Goal: Answer question/provide support

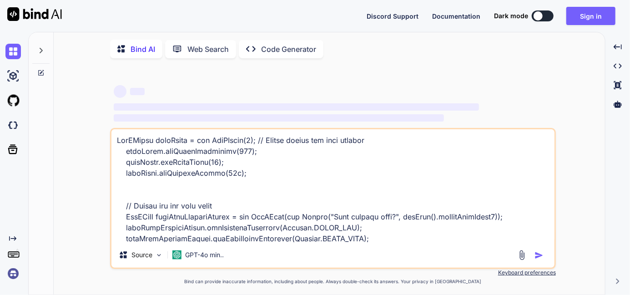
click at [547, 19] on button at bounding box center [543, 15] width 22 height 11
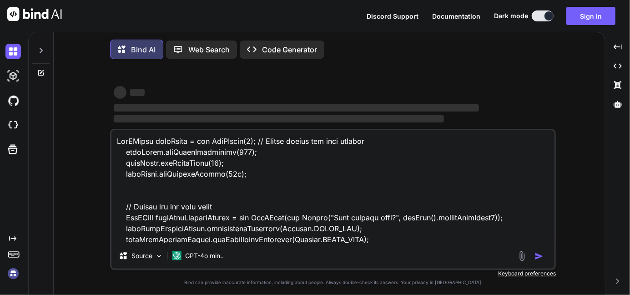
click at [385, 218] on textarea at bounding box center [332, 186] width 443 height 113
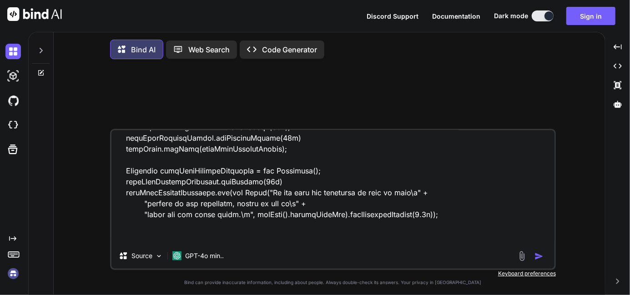
scroll to position [196, 0]
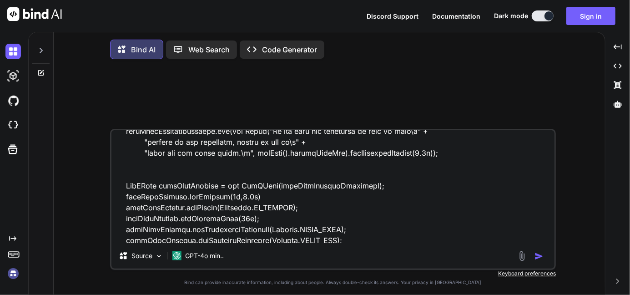
click at [537, 261] on img "button" at bounding box center [539, 256] width 9 height 9
type textarea "x"
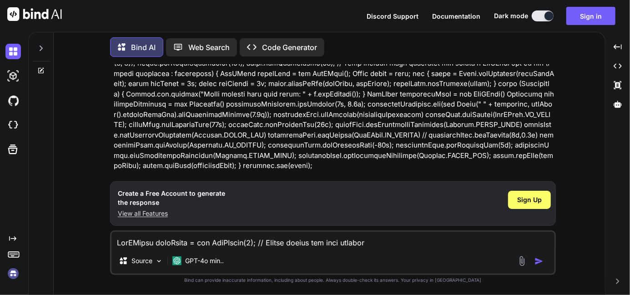
scroll to position [415, 0]
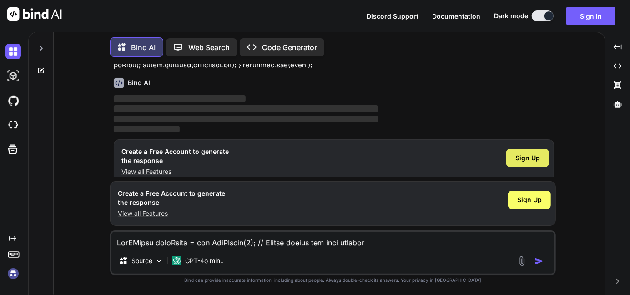
click at [527, 153] on span "Sign Up" at bounding box center [528, 157] width 25 height 9
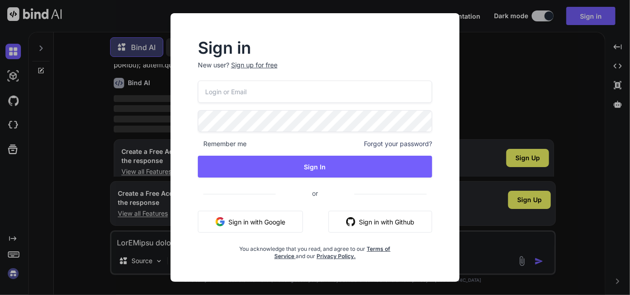
click at [253, 83] on input "email" at bounding box center [315, 92] width 234 height 22
type input "[EMAIL_ADDRESS][DOMAIN_NAME]"
click at [423, 117] on span at bounding box center [426, 119] width 11 height 18
click at [229, 144] on span "Remember me" at bounding box center [222, 143] width 49 height 9
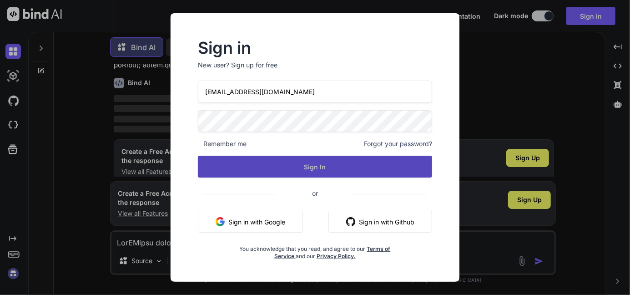
click at [264, 161] on button "Sign In" at bounding box center [315, 167] width 234 height 22
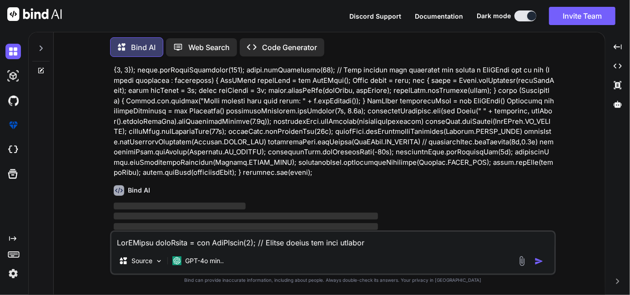
scroll to position [308, 0]
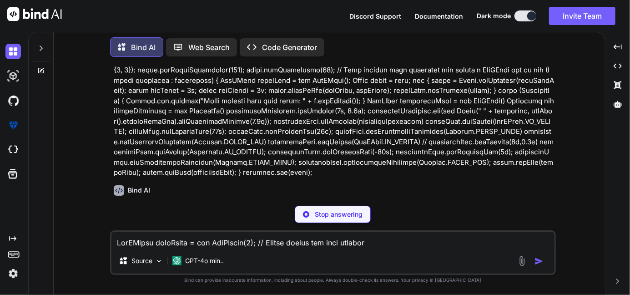
click at [351, 217] on p "Stop answering" at bounding box center [339, 214] width 48 height 9
type textarea "x"
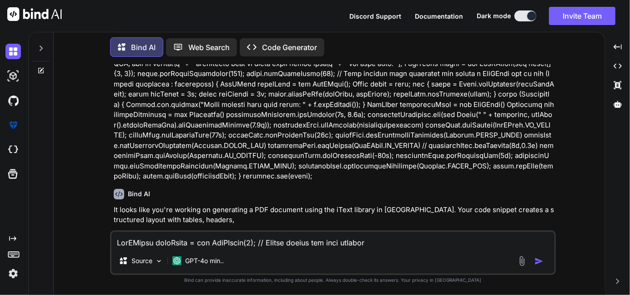
click at [177, 242] on textarea at bounding box center [332, 240] width 443 height 16
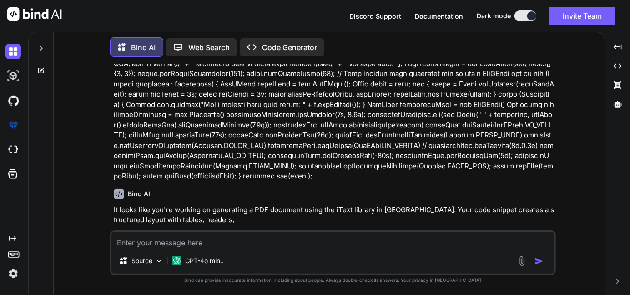
paste textarea "PdfPCell rightCellContentHeader = new PdfPCell(new Phrase("What to expect:", ge…"
type textarea "PdfPCell rightCellContentHeader = new PdfPCell(new Phrase("What to expect:", ge…"
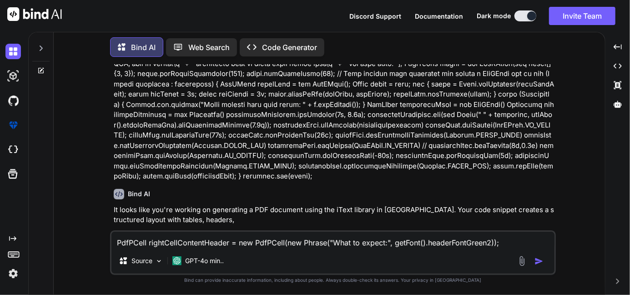
scroll to position [308, 0]
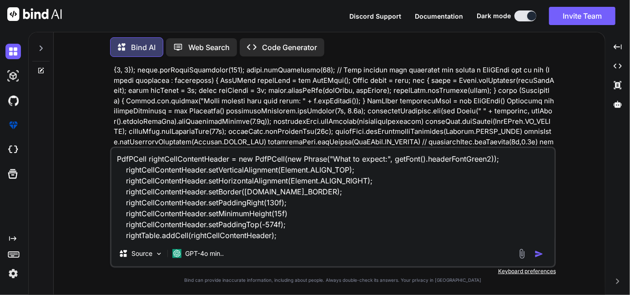
type textarea "x"
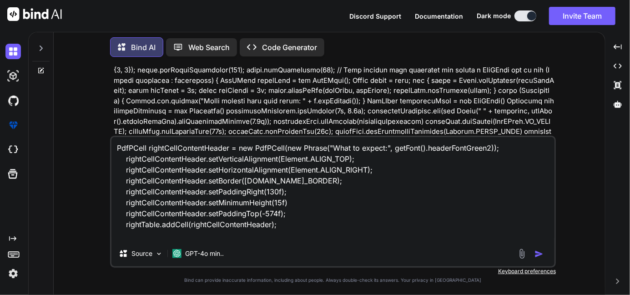
type textarea "PdfPCell rightCellContentHeader = new PdfPCell(new Phrase("What to expect:", ge…"
type textarea "x"
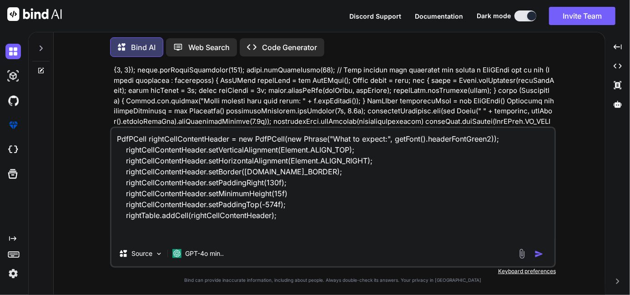
drag, startPoint x: 291, startPoint y: 210, endPoint x: 114, endPoint y: 135, distance: 191.9
click at [114, 135] on textarea "PdfPCell rightCellContentHeader = new PdfPCell(new Phrase("What to expect:", ge…" at bounding box center [332, 184] width 443 height 113
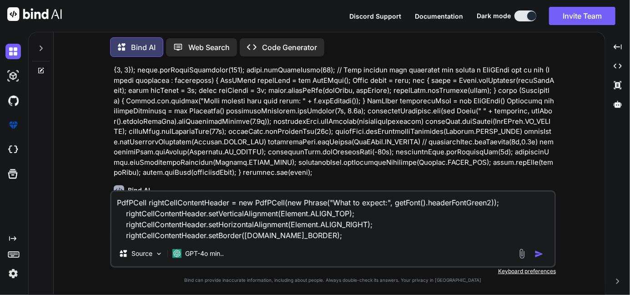
type textarea "rightTable.addCell(rightCellContentHeader);"
type textarea "x"
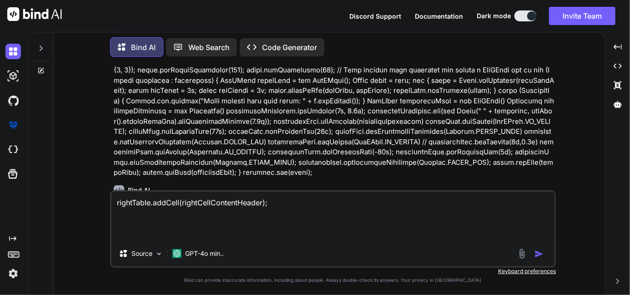
drag, startPoint x: 282, startPoint y: 215, endPoint x: 55, endPoint y: 222, distance: 227.2
click at [55, 222] on div "Bind AI Web Search Created with Pixso. Code Generator You Bind AI It looks like…" at bounding box center [330, 164] width 552 height 261
click at [163, 216] on textarea "rightTable.addCell(rightCellContentHeader);" at bounding box center [332, 216] width 443 height 49
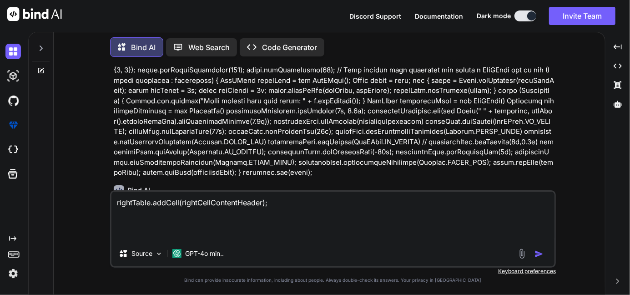
type textarea "x"
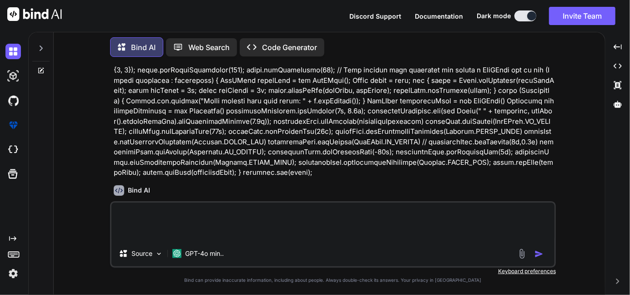
paste textarea "Paragraph rightCellContentParagraph1 = new Paragraph(); rightCellContentParagra…"
type textarea "Paragraph rightCellContentParagraph1 = new Paragraph(); rightCellContentParagra…"
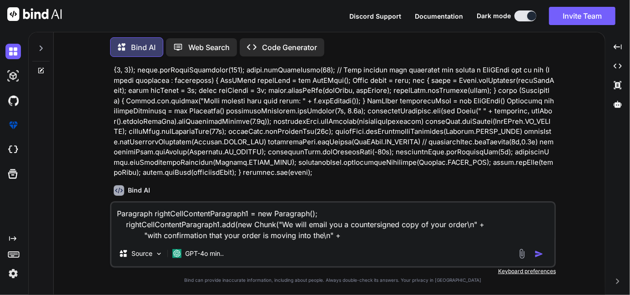
scroll to position [99, 0]
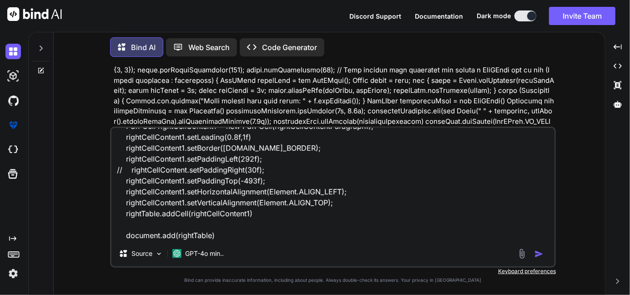
type textarea "x"
type textarea "Paragraph rightCellContentParagraph1 = new Paragraph(); rightCellContentParagra…"
type textarea "x"
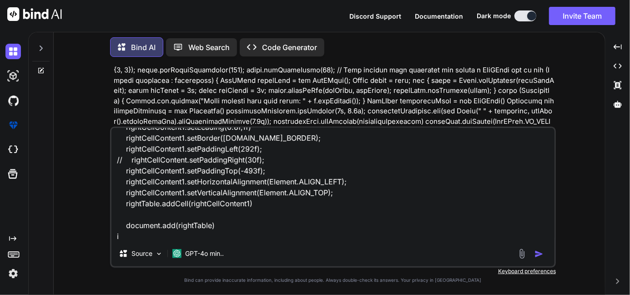
scroll to position [110, 0]
type textarea "Paragraph rightCellContentParagraph1 = new Paragraph(); rightCellContentParagra…"
type textarea "x"
type textarea "Paragraph rightCellContentParagraph1 = new Paragraph(); rightCellContentParagra…"
type textarea "x"
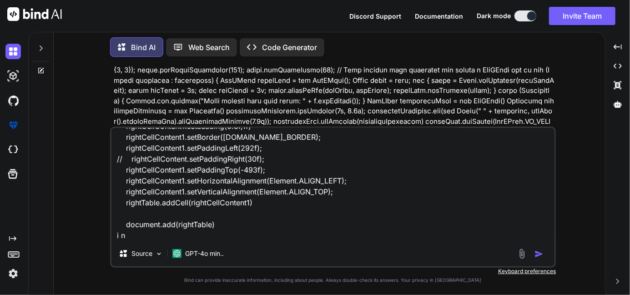
type textarea "Paragraph rightCellContentParagraph1 = new Paragraph(); rightCellContentParagra…"
type textarea "x"
type textarea "Paragraph rightCellContentParagraph1 = new Paragraph(); rightCellContentParagra…"
type textarea "x"
type textarea "Paragraph rightCellContentParagraph1 = new Paragraph(); rightCellContentParagra…"
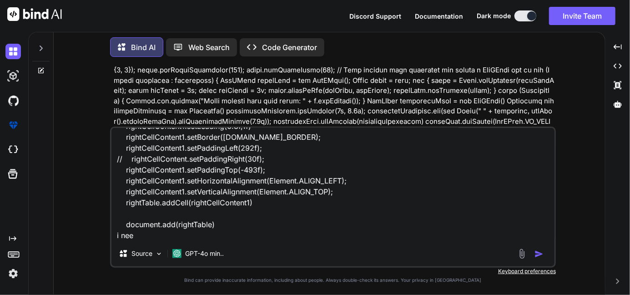
type textarea "x"
type textarea "Paragraph rightCellContentParagraph1 = new Paragraph(); rightCellContentParagra…"
type textarea "x"
type textarea "Paragraph rightCellContentParagraph1 = new Paragraph(); rightCellContentParagra…"
type textarea "x"
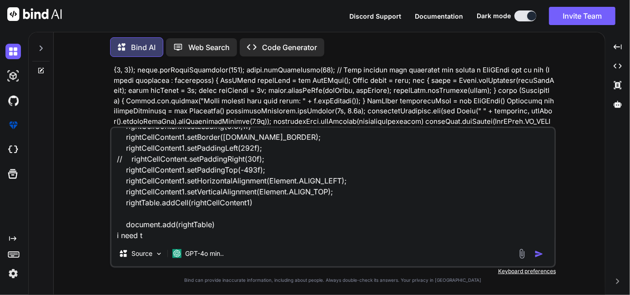
type textarea "Paragraph rightCellContentParagraph1 = new Paragraph(); rightCellContentParagra…"
type textarea "x"
type textarea "Paragraph rightCellContentParagraph1 = new Paragraph(); rightCellContentParagra…"
type textarea "x"
type textarea "Paragraph rightCellContentParagraph1 = new Paragraph(); rightCellContentParagra…"
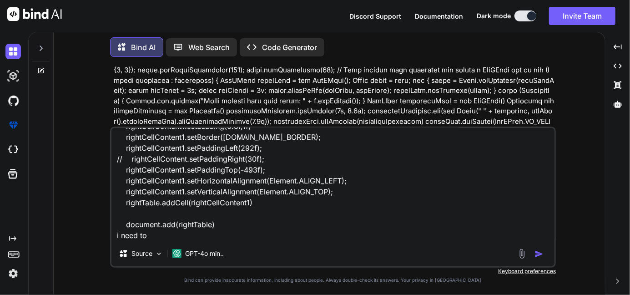
type textarea "x"
type textarea "Paragraph rightCellContentParagraph1 = new Paragraph(); rightCellContentParagra…"
type textarea "x"
type textarea "Paragraph rightCellContentParagraph1 = new Paragraph(); rightCellContentParagra…"
type textarea "x"
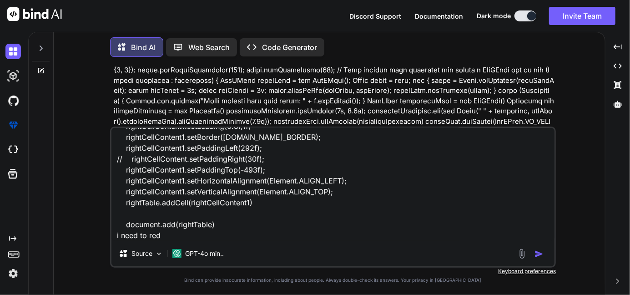
type textarea "Paragraph rightCellContentParagraph1 = new Paragraph(); rightCellContentParagra…"
type textarea "x"
type textarea "Paragraph rightCellContentParagraph1 = new Paragraph(); rightCellContentParagra…"
type textarea "x"
type textarea "Paragraph rightCellContentParagraph1 = new Paragraph(); rightCellContentParagra…"
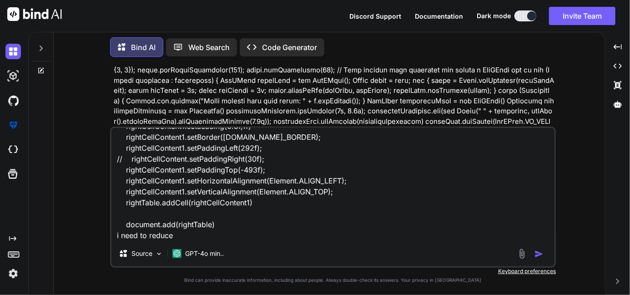
type textarea "x"
type textarea "Paragraph rightCellContentParagraph1 = new Paragraph(); rightCellContentParagra…"
type textarea "x"
type textarea "Paragraph rightCellContentParagraph1 = new Paragraph(); rightCellContentParagra…"
type textarea "x"
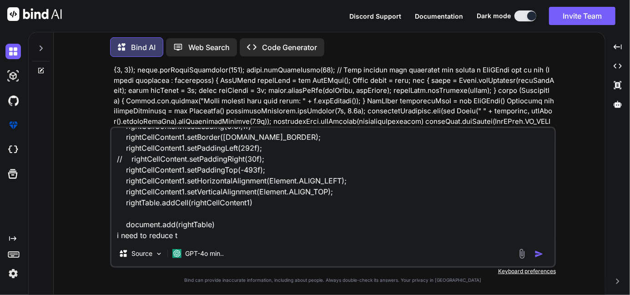
type textarea "Paragraph rightCellContentParagraph1 = new Paragraph(); rightCellContentParagra…"
type textarea "x"
type textarea "Paragraph rightCellContentParagraph1 = new Paragraph(); rightCellContentParagra…"
type textarea "x"
type textarea "Paragraph rightCellContentParagraph1 = new Paragraph(); rightCellContentParagra…"
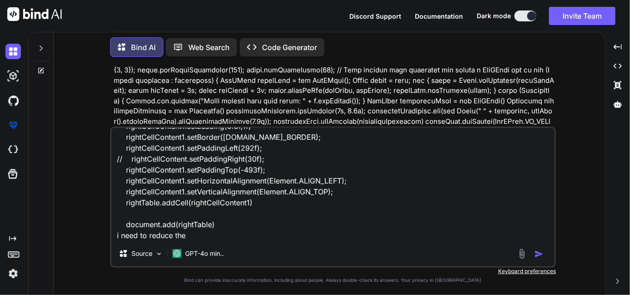
type textarea "x"
type textarea "Paragraph rightCellContentParagraph1 = new Paragraph(); rightCellContentParagra…"
type textarea "x"
type textarea "Paragraph rightCellContentParagraph1 = new Paragraph(); rightCellContentParagra…"
type textarea "x"
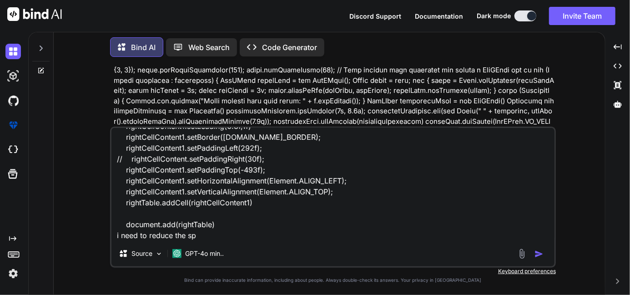
type textarea "Paragraph rightCellContentParagraph1 = new Paragraph(); rightCellContentParagra…"
type textarea "x"
type textarea "Paragraph rightCellContentParagraph1 = new Paragraph(); rightCellContentParagra…"
type textarea "x"
type textarea "Paragraph rightCellContentParagraph1 = new Paragraph(); rightCellContentParagra…"
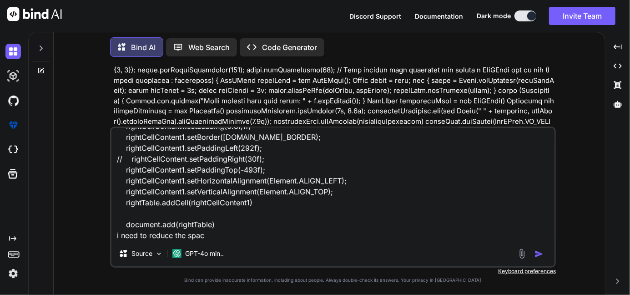
type textarea "x"
type textarea "Paragraph rightCellContentParagraph1 = new Paragraph(); rightCellContentParagra…"
type textarea "x"
type textarea "Paragraph rightCellContentParagraph1 = new Paragraph(); rightCellContentParagra…"
type textarea "x"
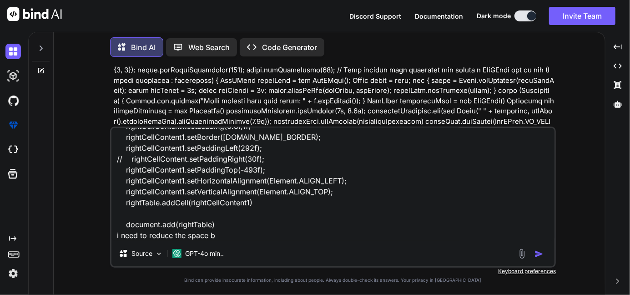
type textarea "Paragraph rightCellContentParagraph1 = new Paragraph(); rightCellContentParagra…"
type textarea "x"
type textarea "Paragraph rightCellContentParagraph1 = new Paragraph(); rightCellContentParagra…"
type textarea "x"
type textarea "Paragraph rightCellContentParagraph1 = new Paragraph(); rightCellContentParagra…"
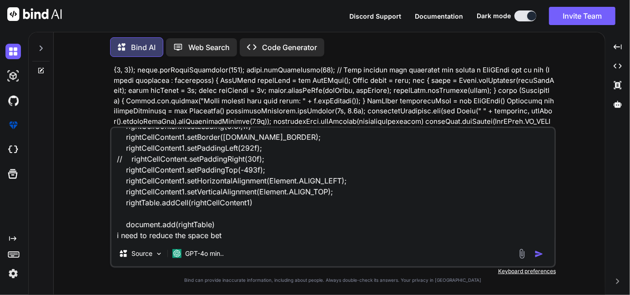
type textarea "x"
type textarea "Paragraph rightCellContentParagraph1 = new Paragraph(); rightCellContentParagra…"
type textarea "x"
type textarea "Paragraph rightCellContentParagraph1 = new Paragraph(); rightCellContentParagra…"
type textarea "x"
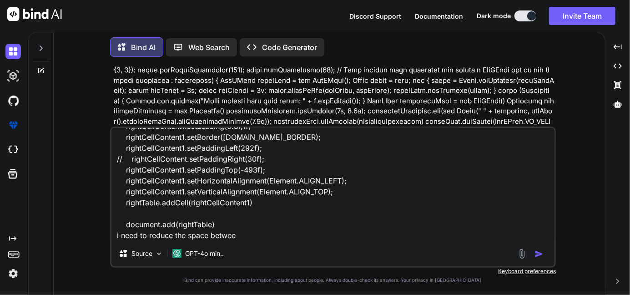
type textarea "Paragraph rightCellContentParagraph1 = new Paragraph(); rightCellContentParagra…"
type textarea "x"
type textarea "Paragraph rightCellContentParagraph1 = new Paragraph(); rightCellContentParagra…"
type textarea "x"
type textarea "Paragraph rightCellContentParagraph1 = new Paragraph(); rightCellContentParagra…"
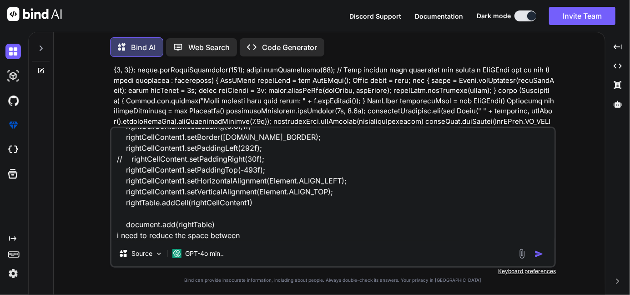
type textarea "x"
type textarea "Paragraph rightCellContentParagraph1 = new Paragraph(); rightCellContentParagra…"
type textarea "x"
type textarea "Paragraph rightCellContentParagraph1 = new Paragraph(); rightCellContentParagra…"
type textarea "x"
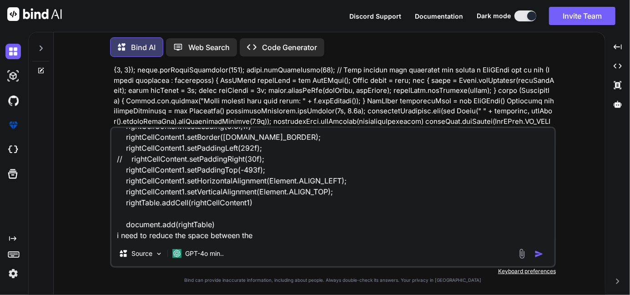
type textarea "Paragraph rightCellContentParagraph1 = new Paragraph(); rightCellContentParagra…"
type textarea "x"
type textarea "Paragraph rightCellContentParagraph1 = new Paragraph(); rightCellContentParagra…"
type textarea "x"
type textarea "Paragraph rightCellContentParagraph1 = new Paragraph(); rightCellContentParagra…"
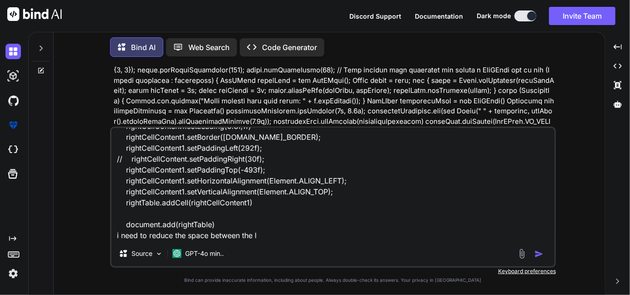
type textarea "x"
type textarea "Paragraph rightCellContentParagraph1 = new Paragraph(); rightCellContentParagra…"
type textarea "x"
type textarea "Paragraph rightCellContentParagraph1 = new Paragraph(); rightCellContentParagra…"
type textarea "x"
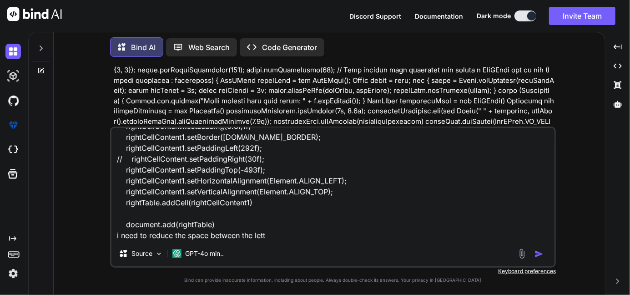
type textarea "Paragraph rightCellContentParagraph1 = new Paragraph(); rightCellContentParagra…"
type textarea "x"
type textarea "Paragraph rightCellContentParagraph1 = new Paragraph(); rightCellContentParagra…"
type textarea "x"
type textarea "Paragraph rightCellContentParagraph1 = new Paragraph(); rightCellContentParagra…"
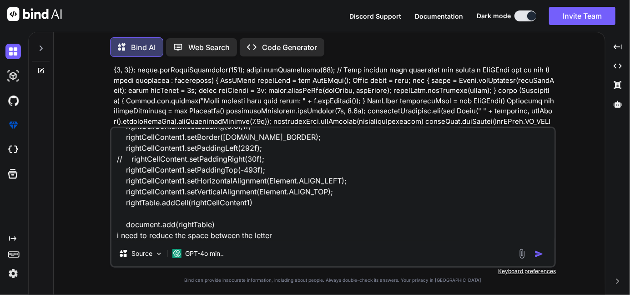
scroll to position [0, 0]
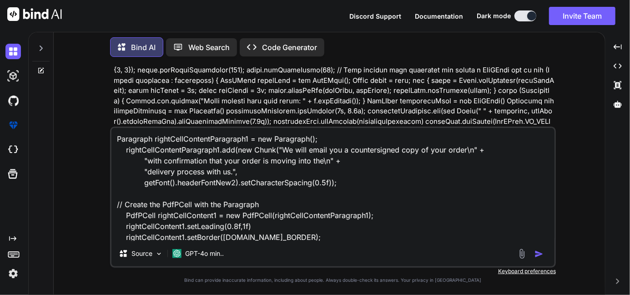
drag, startPoint x: 285, startPoint y: 240, endPoint x: 107, endPoint y: 97, distance: 228.5
click at [107, 97] on div "You Bind AI It looks like you're working on generating a PDF document using the…" at bounding box center [333, 179] width 544 height 230
type textarea "x"
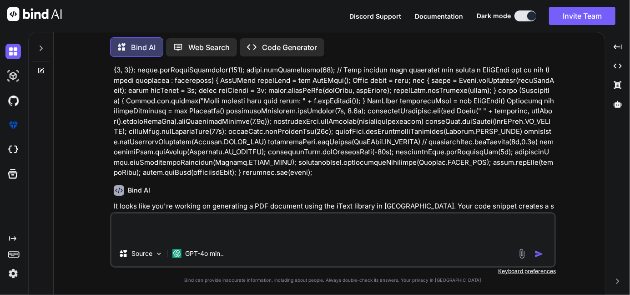
paste textarea "PdfPCell rightCellPoints1 = new PdfPCell(new Phrase("1. Order confirmation", ge…"
type textarea "PdfPCell rightCellPoints1 = new PdfPCell(new Phrase("1. Order confirmation", ge…"
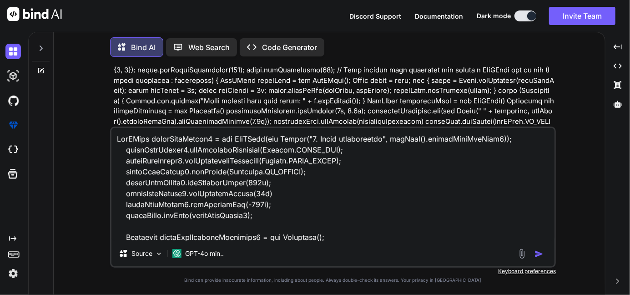
scroll to position [186, 0]
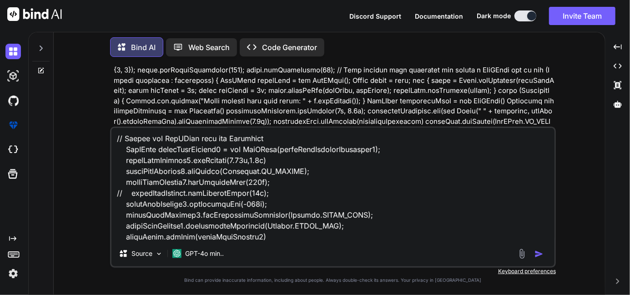
type textarea "x"
type textarea "PdfPCell rightCellPoints1 = new PdfPCell(new Phrase("1. Order confirmation", ge…"
type textarea "x"
type textarea "PdfPCell rightCellPoints1 = new PdfPCell(new Phrase("1. Order confirmation", ge…"
type textarea "x"
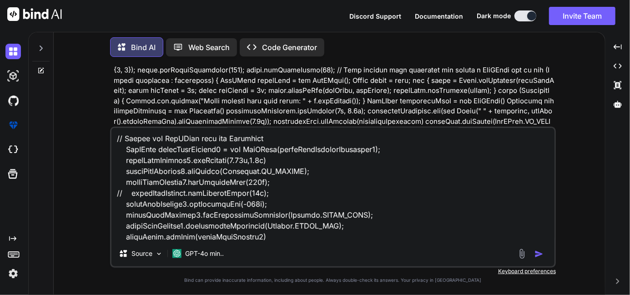
type textarea "PdfPCell rightCellPoints1 = new PdfPCell(new Phrase("1. Order confirmation", ge…"
type textarea "x"
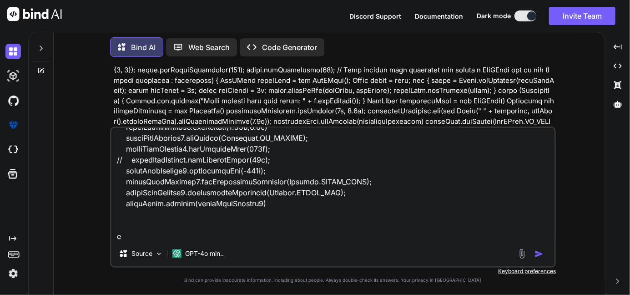
type textarea "PdfPCell rightCellPoints1 = new PdfPCell(new Phrase("1. Order confirmation", ge…"
type textarea "x"
type textarea "PdfPCell rightCellPoints1 = new PdfPCell(new Phrase("1. Order confirmation", ge…"
type textarea "x"
type textarea "PdfPCell rightCellPoints1 = new PdfPCell(new Phrase("1. Order confirmation", ge…"
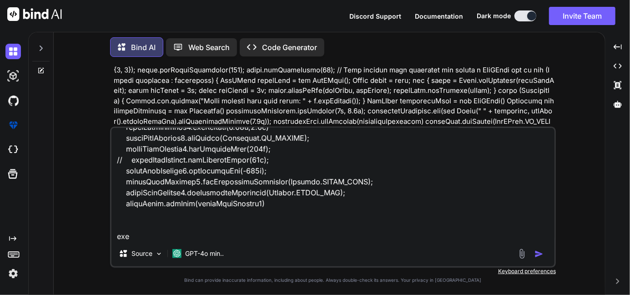
type textarea "x"
type textarea "PdfPCell rightCellPoints1 = new PdfPCell(new Phrase("1. Order confirmation", ge…"
type textarea "x"
type textarea "PdfPCell rightCellPoints1 = new PdfPCell(new Phrase("1. Order confirmation", ge…"
type textarea "x"
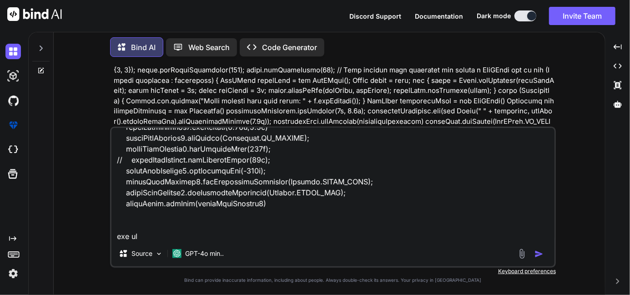
type textarea "PdfPCell rightCellPoints1 = new PdfPCell(new Phrase("1. Order confirmation", ge…"
type textarea "x"
type textarea "PdfPCell rightCellPoints1 = new PdfPCell(new Phrase("1. Order confirmation", ge…"
type textarea "x"
type textarea "PdfPCell rightCellPoints1 = new PdfPCell(new Phrase("1. Order confirmation", ge…"
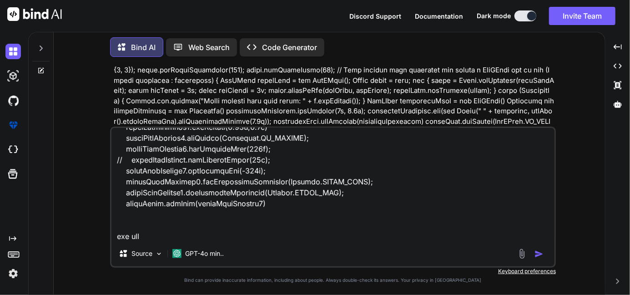
type textarea "x"
type textarea "PdfPCell rightCellPoints1 = new PdfPCell(new Phrase("1. Order confirmation", ge…"
type textarea "x"
type textarea "PdfPCell rightCellPoints1 = new PdfPCell(new Phrase("1. Order confirmation", ge…"
type textarea "x"
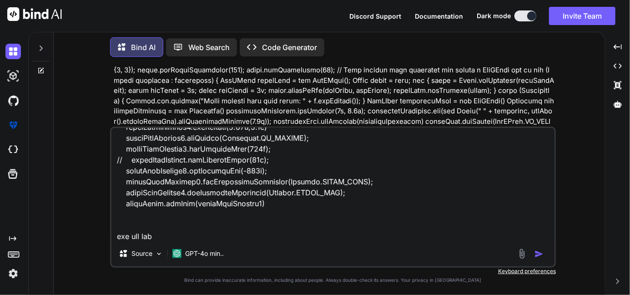
type textarea "PdfPCell rightCellPoints1 = new PdfPCell(new Phrase("1. Order confirmation", ge…"
type textarea "x"
type textarea "PdfPCell rightCellPoints1 = new PdfPCell(new Phrase("1. Order confirmation", ge…"
type textarea "x"
type textarea "PdfPCell rightCellPoints1 = new PdfPCell(new Phrase("1. Order confirmation", ge…"
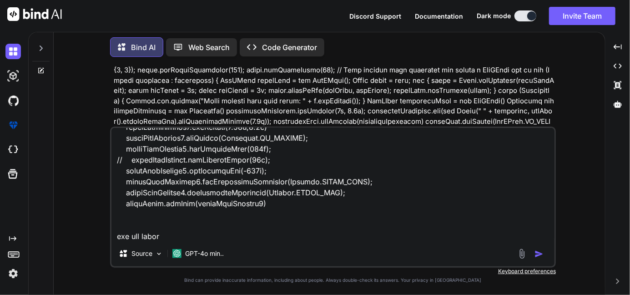
type textarea "x"
type textarea "PdfPCell rightCellPoints1 = new PdfPCell(new Phrase("1. Order confirmation", ge…"
type textarea "x"
type textarea "PdfPCell rightCellPoints1 = new PdfPCell(new Phrase("1. Order confirmation", ge…"
type textarea "x"
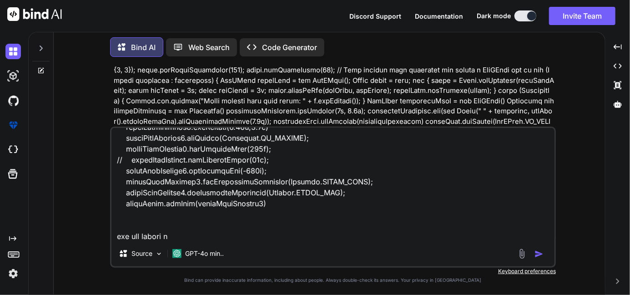
type textarea "PdfPCell rightCellPoints1 = new PdfPCell(new Phrase("1. Order confirmation", ge…"
type textarea "x"
type textarea "PdfPCell rightCellPoints1 = new PdfPCell(new Phrase("1. Order confirmation", ge…"
type textarea "x"
type textarea "PdfPCell rightCellPoints1 = new PdfPCell(new Phrase("1. Order confirmation", ge…"
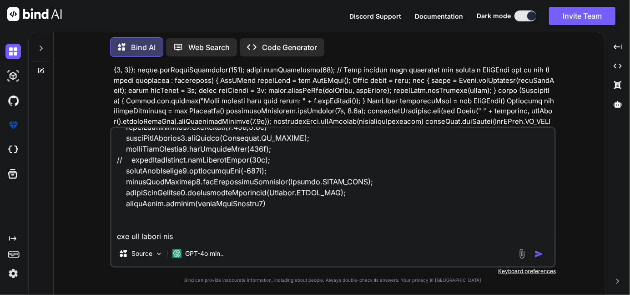
type textarea "x"
type textarea "PdfPCell rightCellPoints1 = new PdfPCell(new Phrase("1. Order confirmation", ge…"
type textarea "x"
type textarea "PdfPCell rightCellPoints1 = new PdfPCell(new Phrase("1. Order confirmation", ge…"
type textarea "x"
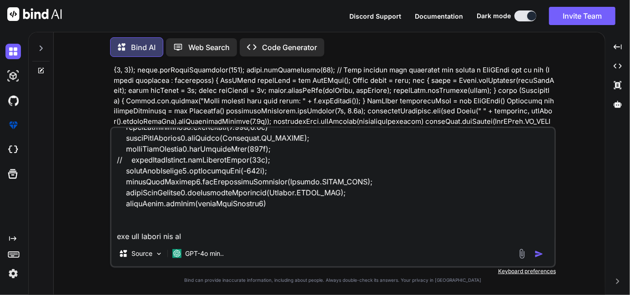
type textarea "PdfPCell rightCellPoints1 = new PdfPCell(new Phrase("1. Order confirmation", ge…"
type textarea "x"
type textarea "PdfPCell rightCellPoints1 = new PdfPCell(new Phrase("1. Order confirmation", ge…"
type textarea "x"
type textarea "PdfPCell rightCellPoints1 = new PdfPCell(new Phrase("1. Order confirmation", ge…"
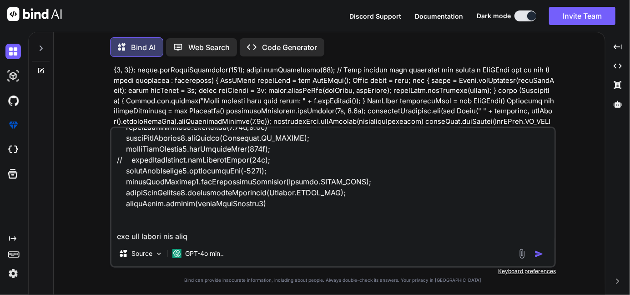
type textarea "x"
type textarea "PdfPCell rightCellPoints1 = new PdfPCell(new Phrase("1. Order confirmation", ge…"
type textarea "x"
type textarea "PdfPCell rightCellPoints1 = new PdfPCell(new Phrase("1. Order confirmation", ge…"
type textarea "x"
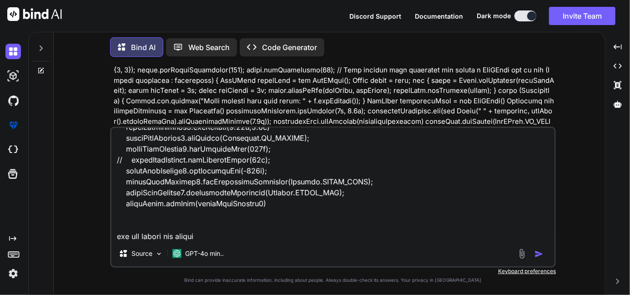
type textarea "PdfPCell rightCellPoints1 = new PdfPCell(new Phrase("1. Order confirmation", ge…"
type textarea "x"
type textarea "PdfPCell rightCellPoints1 = new PdfPCell(new Phrase("1. Order confirmation", ge…"
type textarea "x"
type textarea "PdfPCell rightCellPoints1 = new PdfPCell(new Phrase("1. Order confirmation", ge…"
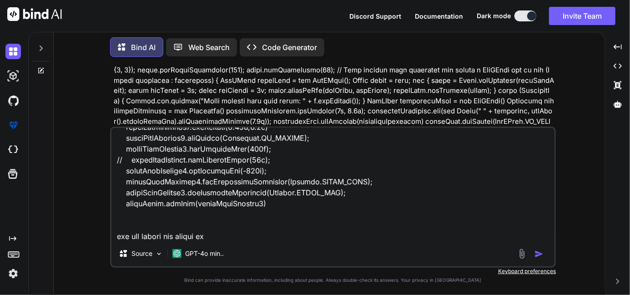
type textarea "x"
type textarea "PdfPCell rightCellPoints1 = new PdfPCell(new Phrase("1. Order confirmation", ge…"
type textarea "x"
type textarea "PdfPCell rightCellPoints1 = new PdfPCell(new Phrase("1. Order confirmation", ge…"
type textarea "x"
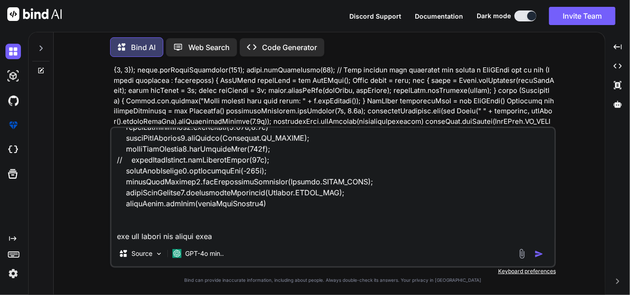
type textarea "PdfPCell rightCellPoints1 = new PdfPCell(new Phrase("1. Order confirmation", ge…"
type textarea "x"
type textarea "PdfPCell rightCellPoints1 = new PdfPCell(new Phrase("1. Order confirmation", ge…"
type textarea "x"
type textarea "PdfPCell rightCellPoints1 = new PdfPCell(new Phrase("1. Order confirmation", ge…"
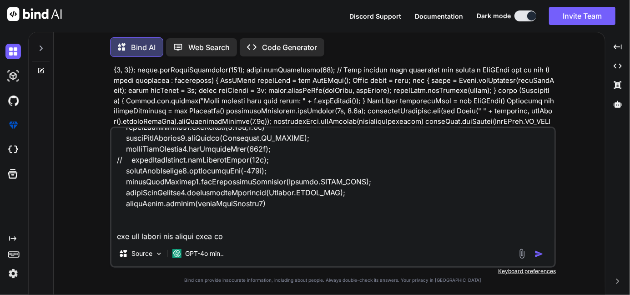
type textarea "x"
type textarea "PdfPCell rightCellPoints1 = new PdfPCell(new Phrase("1. Order confirmation", ge…"
type textarea "x"
type textarea "PdfPCell rightCellPoints1 = new PdfPCell(new Phrase("1. Order confirmation", ge…"
type textarea "x"
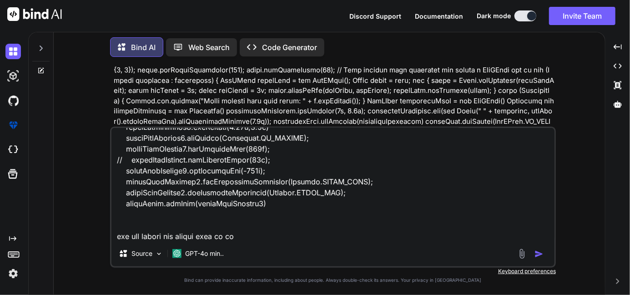
type textarea "PdfPCell rightCellPoints1 = new PdfPCell(new Phrase("1. Order confirmation", ge…"
type textarea "x"
type textarea "PdfPCell rightCellPoints1 = new PdfPCell(new Phrase("1. Order confirmation", ge…"
type textarea "x"
type textarea "PdfPCell rightCellPoints1 = new PdfPCell(new Phrase("1. Order confirmation", ge…"
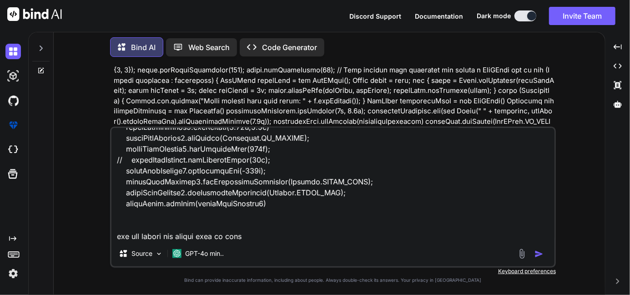
type textarea "x"
type textarea "PdfPCell rightCellPoints1 = new PdfPCell(new Phrase("1. Order confirmation", ge…"
type textarea "x"
type textarea "PdfPCell rightCellPoints1 = new PdfPCell(new Phrase("1. Order confirmation", ge…"
type textarea "x"
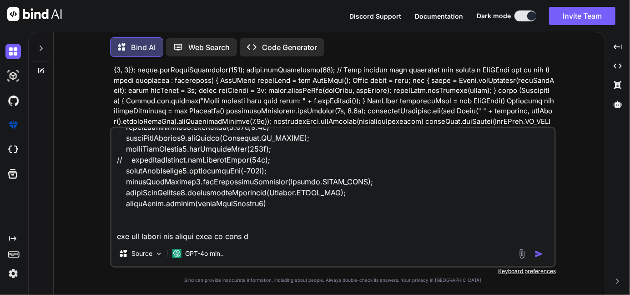
type textarea "PdfPCell rightCellPoints1 = new PdfPCell(new Phrase("1. Order confirmation", ge…"
type textarea "x"
type textarea "PdfPCell rightCellPoints1 = new PdfPCell(new Phrase("1. Order confirmation", ge…"
type textarea "x"
type textarea "PdfPCell rightCellPoints1 = new PdfPCell(new Phrase("1. Order confirmation", ge…"
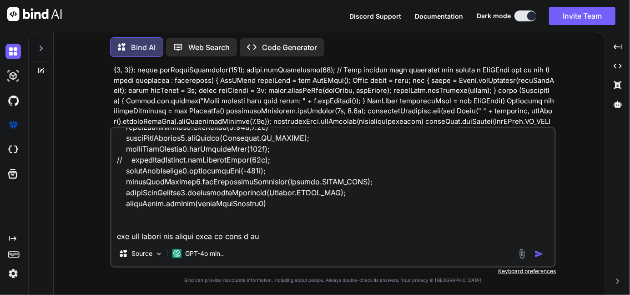
type textarea "x"
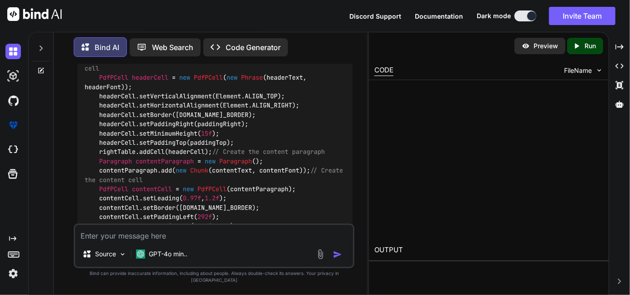
scroll to position [1385, 0]
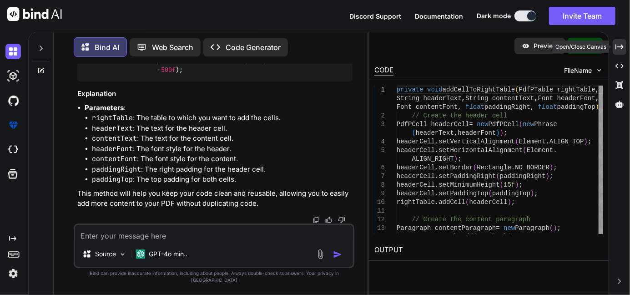
click at [623, 45] on icon "Created with Pixso." at bounding box center [620, 47] width 8 height 8
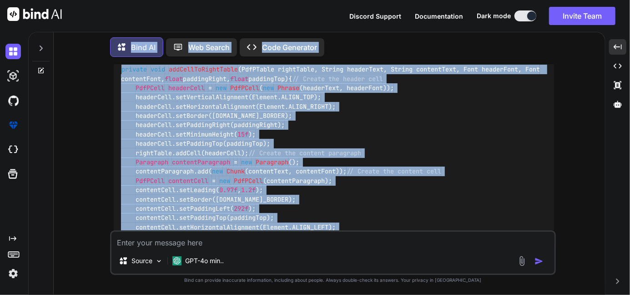
scroll to position [610, 0]
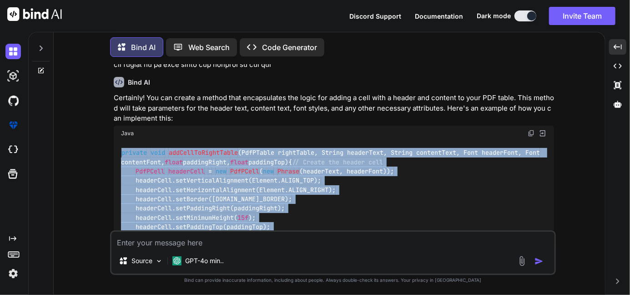
drag, startPoint x: 129, startPoint y: 162, endPoint x: 119, endPoint y: 142, distance: 22.8
click at [119, 142] on div "private void addCellToRightTable (PdfPTable rightTable, String headerText, Stri…" at bounding box center [334, 245] width 441 height 209
copy code "private void addCellToRightTable (PdfPTable rightTable, String headerText, Stri…"
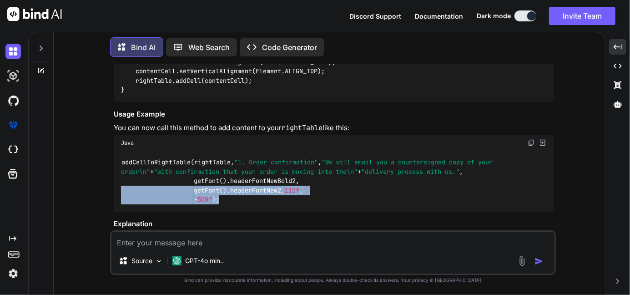
scroll to position [932, 0]
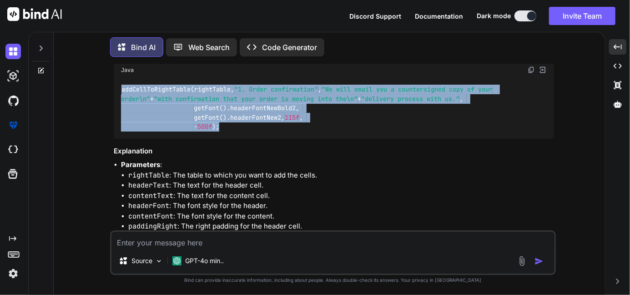
drag, startPoint x: 226, startPoint y: 136, endPoint x: 115, endPoint y: 127, distance: 111.4
click at [115, 127] on div "addCellToRightTable(rightTable, "1. Order confirmation" , "We will email you a …" at bounding box center [334, 108] width 441 height 61
copy code "addCellToRightTable(rightTable, "1. Order confirmation" , "We will email you a …"
